Goal: Navigation & Orientation: Find specific page/section

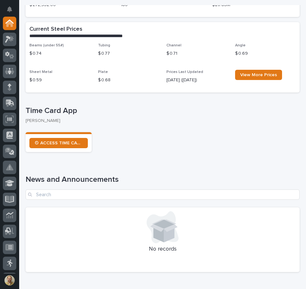
scroll to position [224, 0]
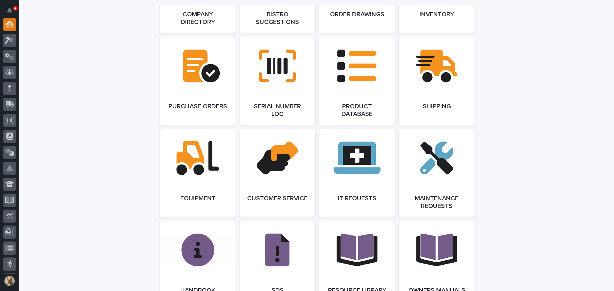
scroll to position [629, 0]
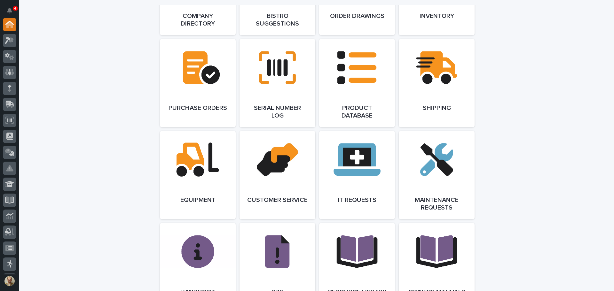
click at [13, 11] on button "Notifications" at bounding box center [9, 10] width 13 height 13
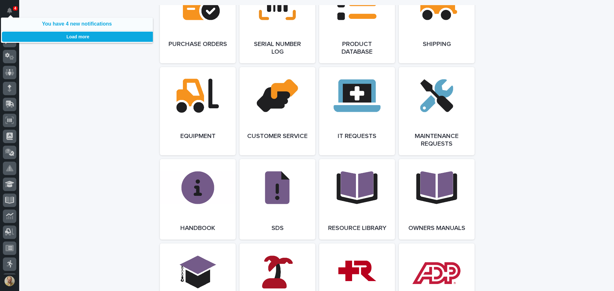
scroll to position [469, 0]
